Goal: Navigation & Orientation: Go to known website

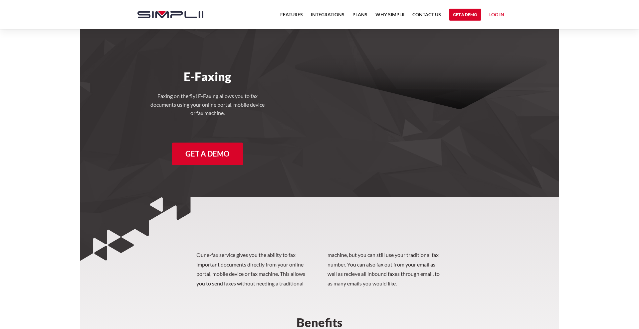
click at [496, 12] on link "Log in" at bounding box center [496, 16] width 15 height 10
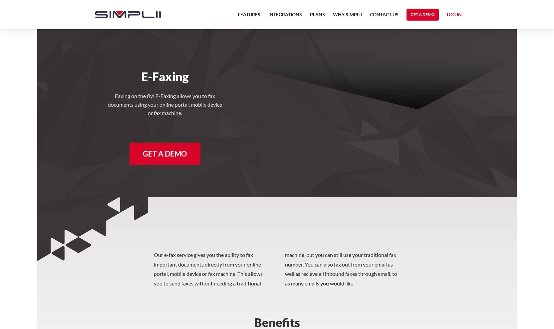
click at [452, 15] on link "Log in" at bounding box center [454, 16] width 15 height 10
